Goal: Transaction & Acquisition: Obtain resource

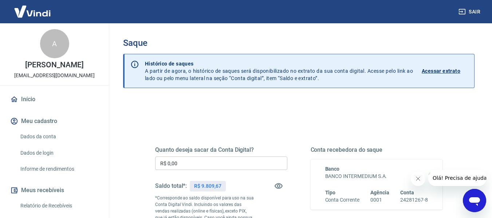
click at [204, 161] on input "R$ 0,00" at bounding box center [221, 163] width 132 height 13
click at [206, 156] on div "Quanto deseja sacar da Conta Digital? R$ 0,00 ​ Saldo total*: R$ 9.809,67 *Corr…" at bounding box center [221, 198] width 132 height 104
click at [212, 166] on input "R$ 0,00" at bounding box center [221, 163] width 132 height 13
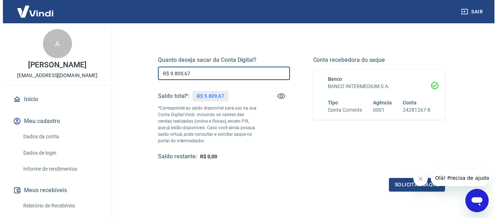
scroll to position [109, 0]
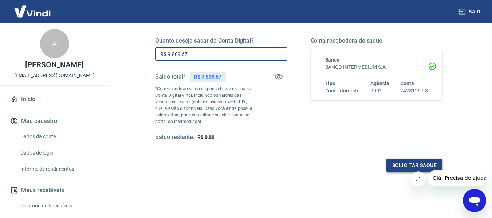
type input "R$ 9.809,67"
click at [395, 162] on button "Solicitar saque" at bounding box center [414, 165] width 56 height 13
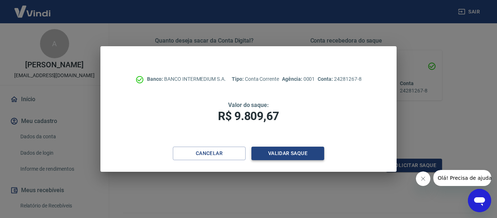
click at [307, 157] on button "Validar saque" at bounding box center [288, 153] width 73 height 13
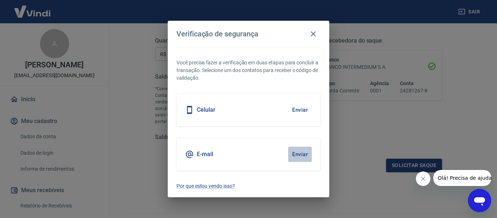
click at [295, 155] on button "Enviar" at bounding box center [300, 154] width 24 height 15
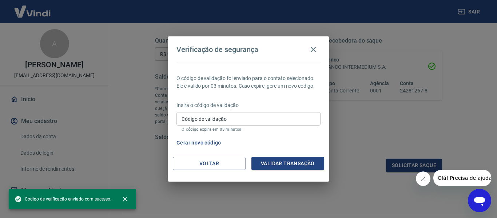
click at [209, 118] on div "Código de validação Código de validação O código expira em 03 minutos." at bounding box center [249, 122] width 144 height 20
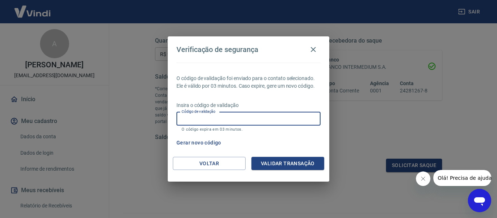
click at [245, 122] on input "Código de validação" at bounding box center [249, 118] width 144 height 13
type input "777850"
click at [293, 168] on button "Validar transação" at bounding box center [288, 163] width 73 height 13
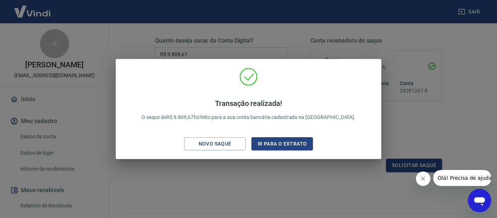
click at [470, 82] on div "Transação realizada! O saque de R$ 9.809,67 foi feito para a sua conta bancária…" at bounding box center [248, 109] width 497 height 218
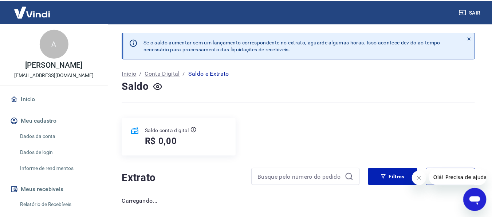
scroll to position [28, 0]
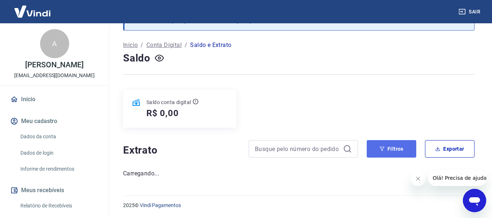
click at [404, 145] on button "Filtros" at bounding box center [392, 148] width 50 height 17
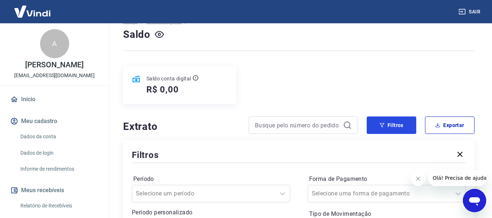
scroll to position [138, 0]
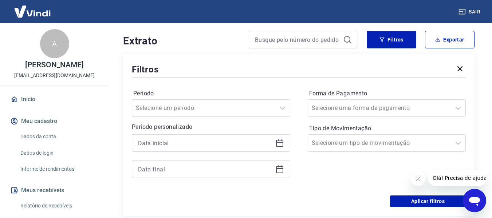
click at [241, 135] on div at bounding box center [211, 142] width 158 height 17
click at [243, 141] on input at bounding box center [205, 143] width 134 height 11
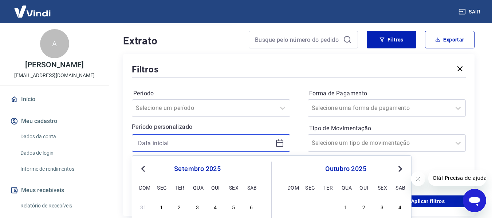
scroll to position [210, 0]
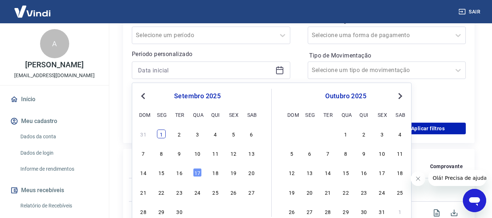
click at [162, 134] on div "1" at bounding box center [161, 134] width 9 height 9
type input "[DATE]"
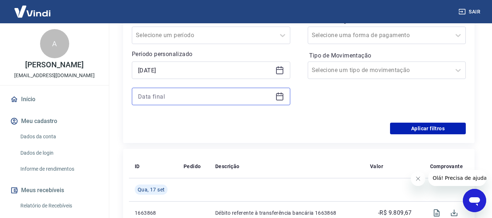
click at [247, 94] on input at bounding box center [205, 96] width 134 height 11
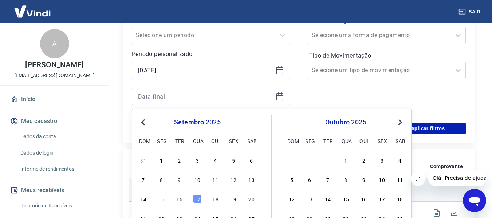
click at [199, 196] on div "17" at bounding box center [197, 198] width 9 height 9
type input "[DATE]"
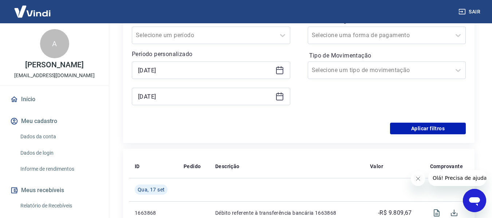
click at [333, 122] on div "Período Selecione um período Período personalizado Selected date: [DATE] [DATE]…" at bounding box center [299, 64] width 334 height 117
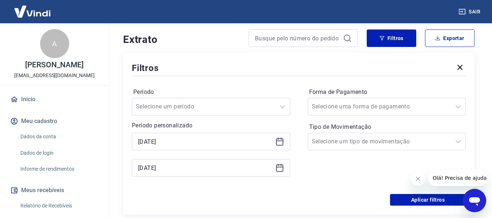
scroll to position [138, 0]
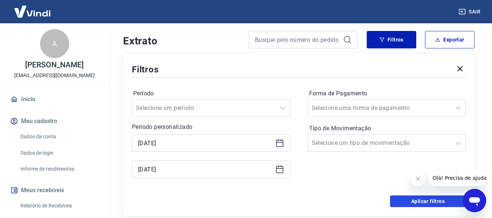
drag, startPoint x: 413, startPoint y: 199, endPoint x: 413, endPoint y: 192, distance: 7.3
click at [413, 199] on button "Aplicar filtros" at bounding box center [428, 202] width 76 height 12
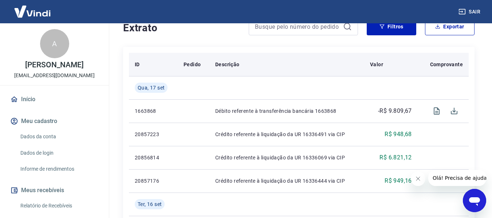
scroll to position [138, 0]
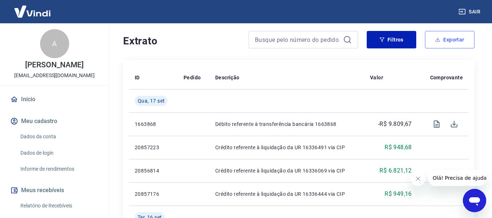
click at [450, 43] on button "Exportar" at bounding box center [450, 39] width 50 height 17
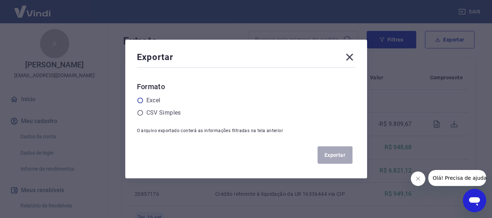
click at [164, 101] on div "Excel" at bounding box center [246, 100] width 219 height 9
click at [156, 102] on label "Excel" at bounding box center [153, 100] width 14 height 9
click at [0, 0] on input "radio" at bounding box center [0, 0] width 0 height 0
click at [335, 152] on button "Exportar" at bounding box center [335, 154] width 35 height 17
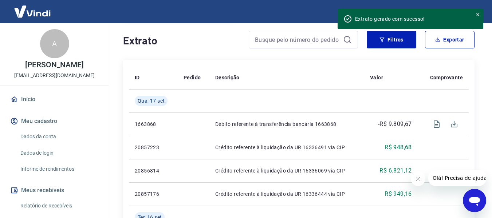
click at [415, 179] on icon "Fechar mensagem da empresa" at bounding box center [418, 179] width 6 height 6
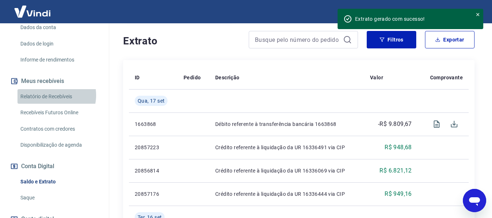
click at [52, 95] on link "Relatório de Recebíveis" at bounding box center [58, 96] width 83 height 15
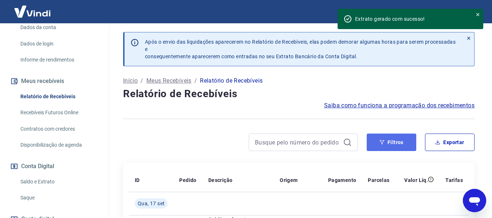
click at [393, 139] on button "Filtros" at bounding box center [392, 142] width 50 height 17
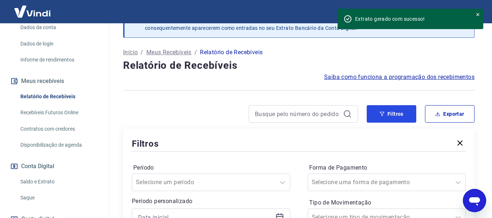
scroll to position [73, 0]
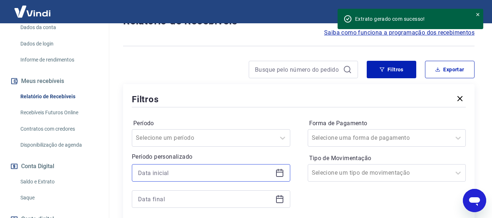
click at [272, 172] on input at bounding box center [205, 173] width 134 height 11
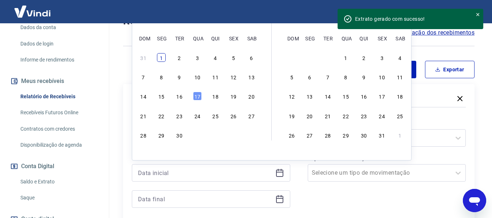
click at [163, 58] on div "1" at bounding box center [161, 57] width 9 height 9
type input "[DATE]"
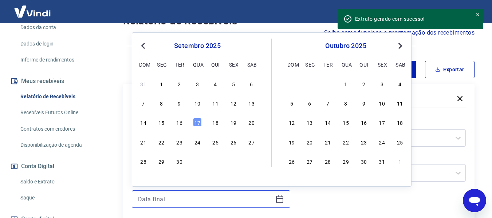
click at [217, 200] on input at bounding box center [205, 199] width 134 height 11
click at [200, 125] on div "17" at bounding box center [197, 122] width 9 height 9
type input "[DATE]"
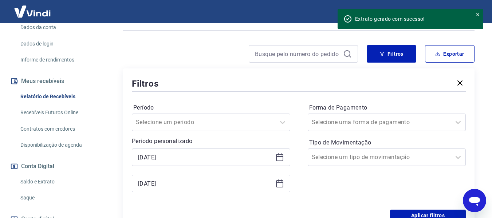
scroll to position [146, 0]
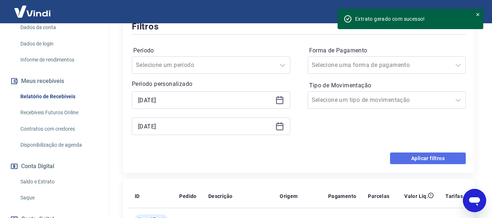
click at [420, 160] on button "Aplicar filtros" at bounding box center [428, 159] width 76 height 12
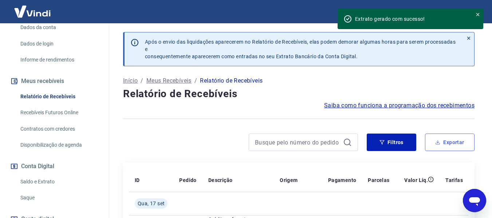
click at [458, 142] on button "Exportar" at bounding box center [450, 142] width 50 height 17
type input "[DATE]"
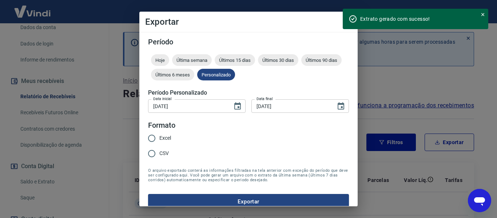
click at [170, 141] on span "Excel" at bounding box center [166, 138] width 12 height 8
click at [160, 141] on input "Excel" at bounding box center [151, 138] width 15 height 15
radio input "true"
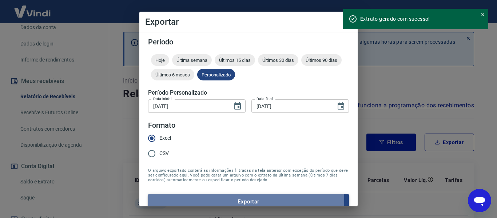
click at [238, 200] on button "Exportar" at bounding box center [248, 201] width 201 height 15
